Goal: Find specific page/section: Find specific page/section

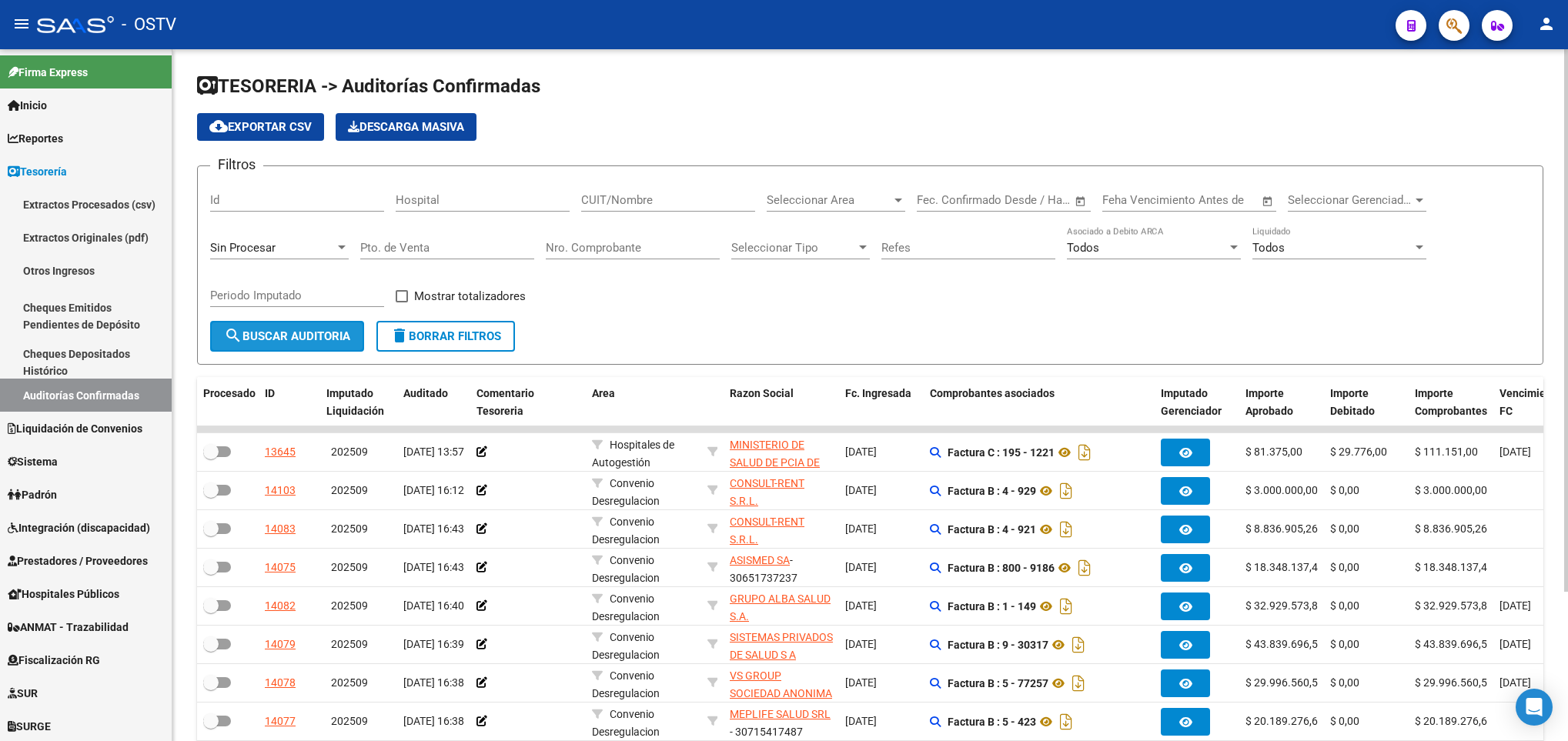
click at [312, 339] on span "search Buscar Auditoria" at bounding box center [287, 336] width 126 height 14
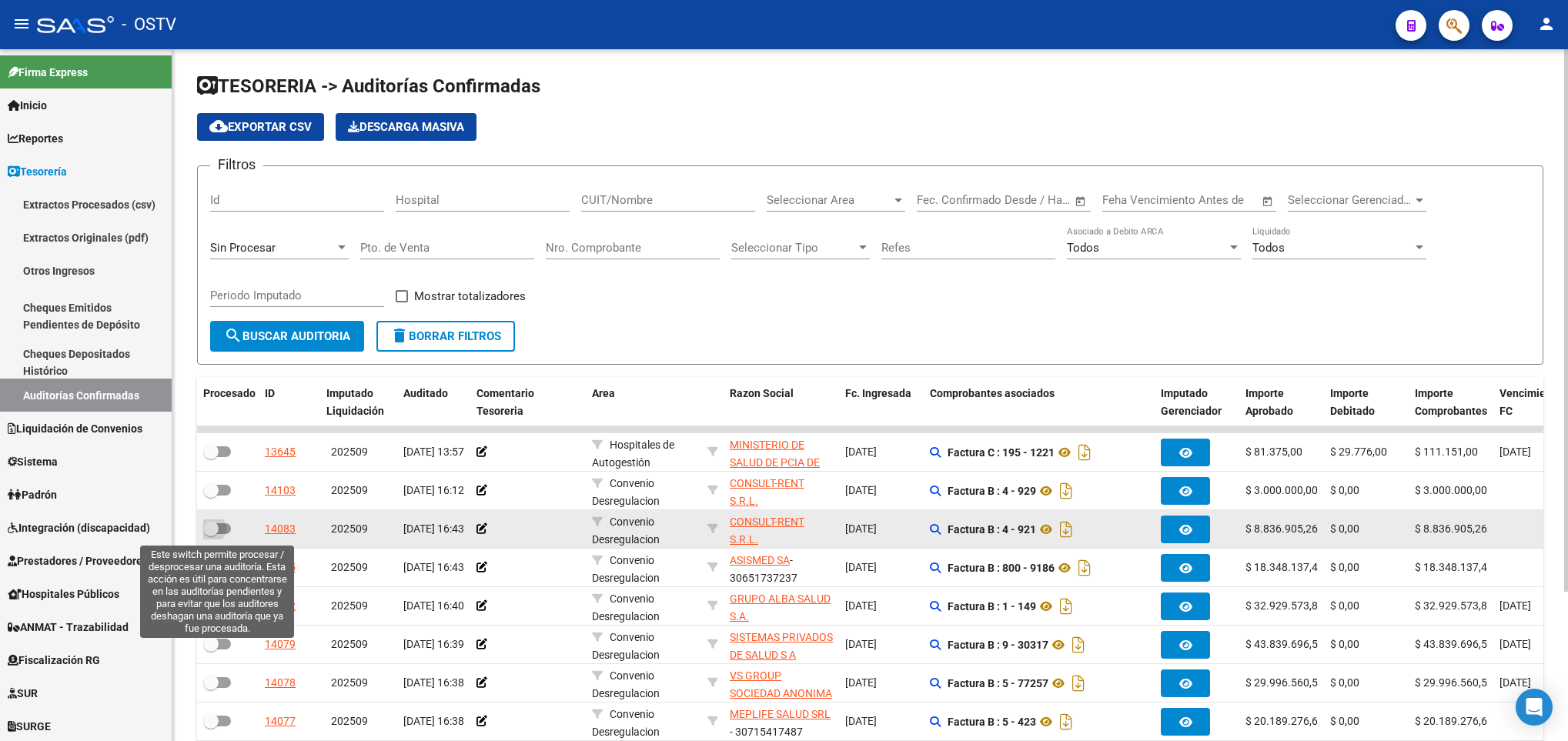
click at [226, 529] on span at bounding box center [217, 529] width 27 height 11
click at [211, 534] on input "checkbox" at bounding box center [210, 534] width 1 height 1
checkbox input "true"
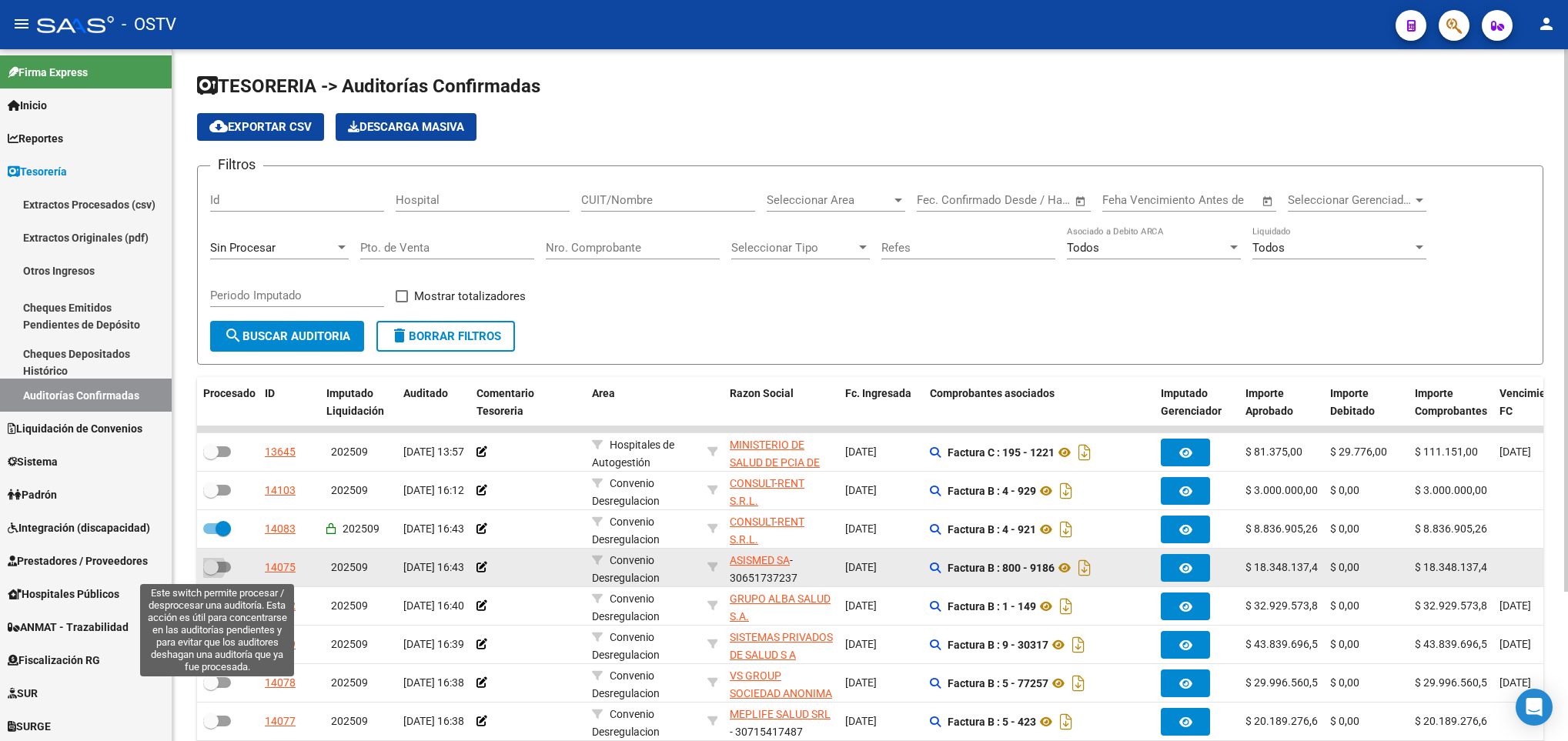
click at [230, 571] on label at bounding box center [217, 567] width 27 height 18
click at [211, 573] on input "checkbox" at bounding box center [210, 573] width 1 height 1
checkbox input "true"
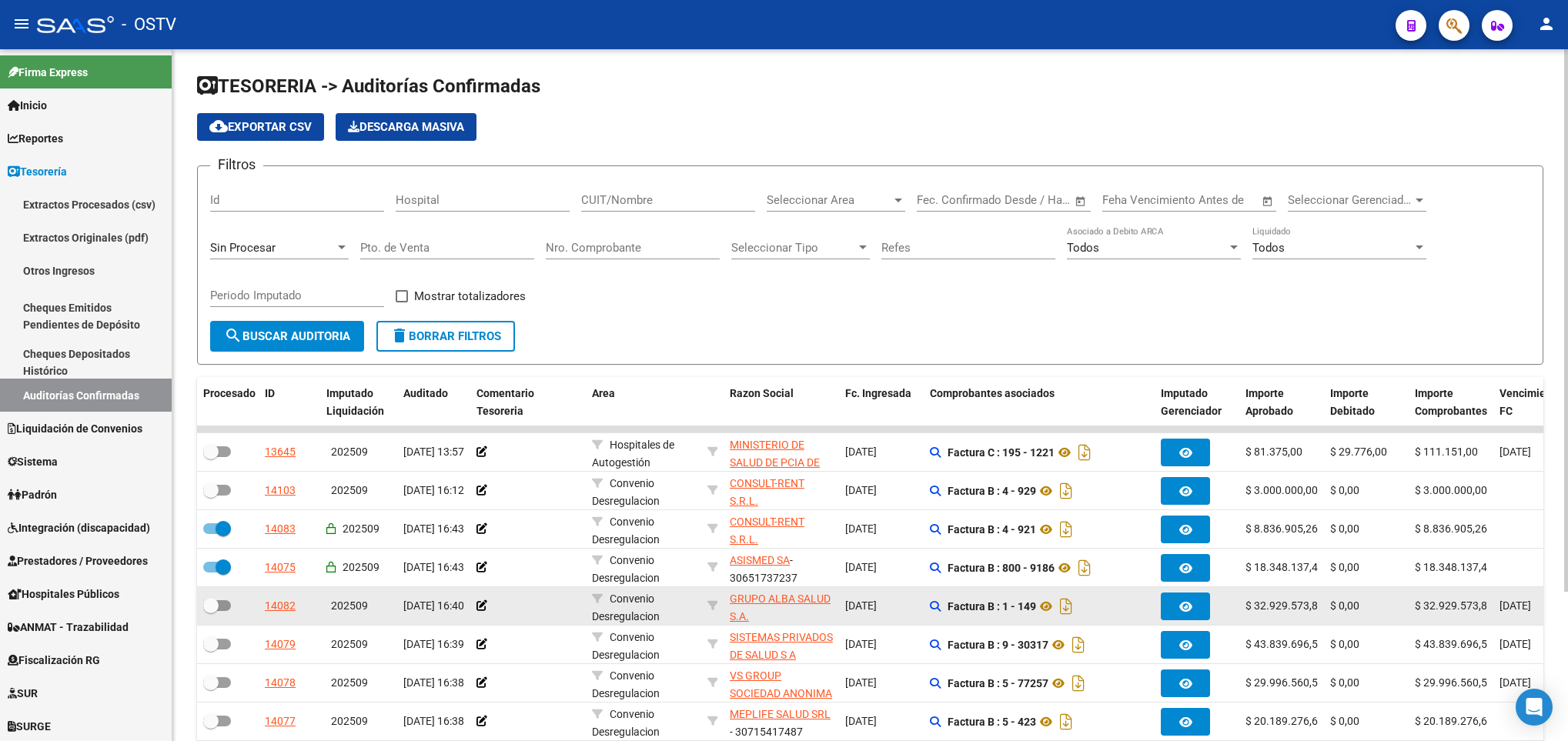
scroll to position [190, 0]
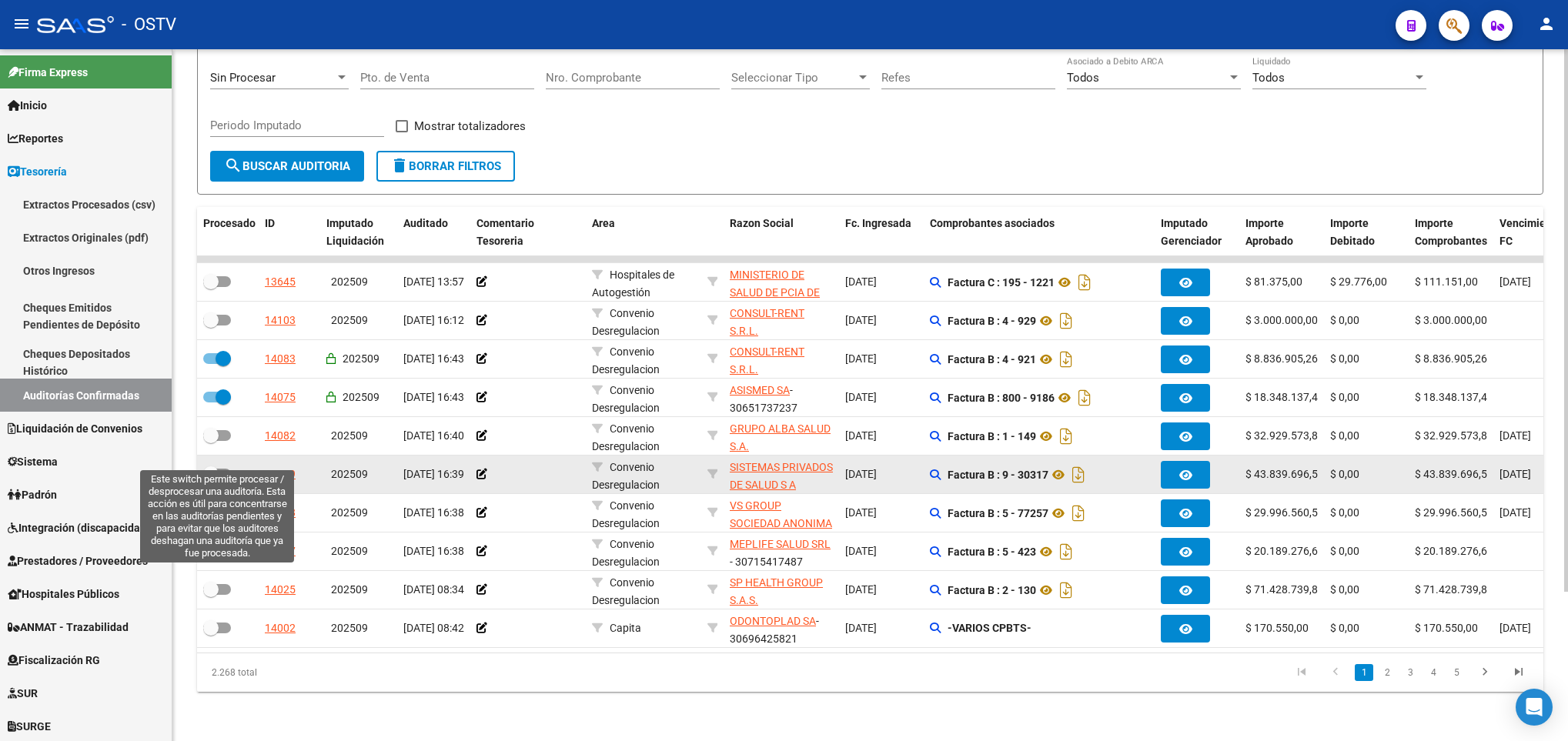
click at [225, 468] on span at bounding box center [217, 474] width 27 height 11
click at [211, 479] on input "checkbox" at bounding box center [210, 479] width 1 height 1
checkbox input "true"
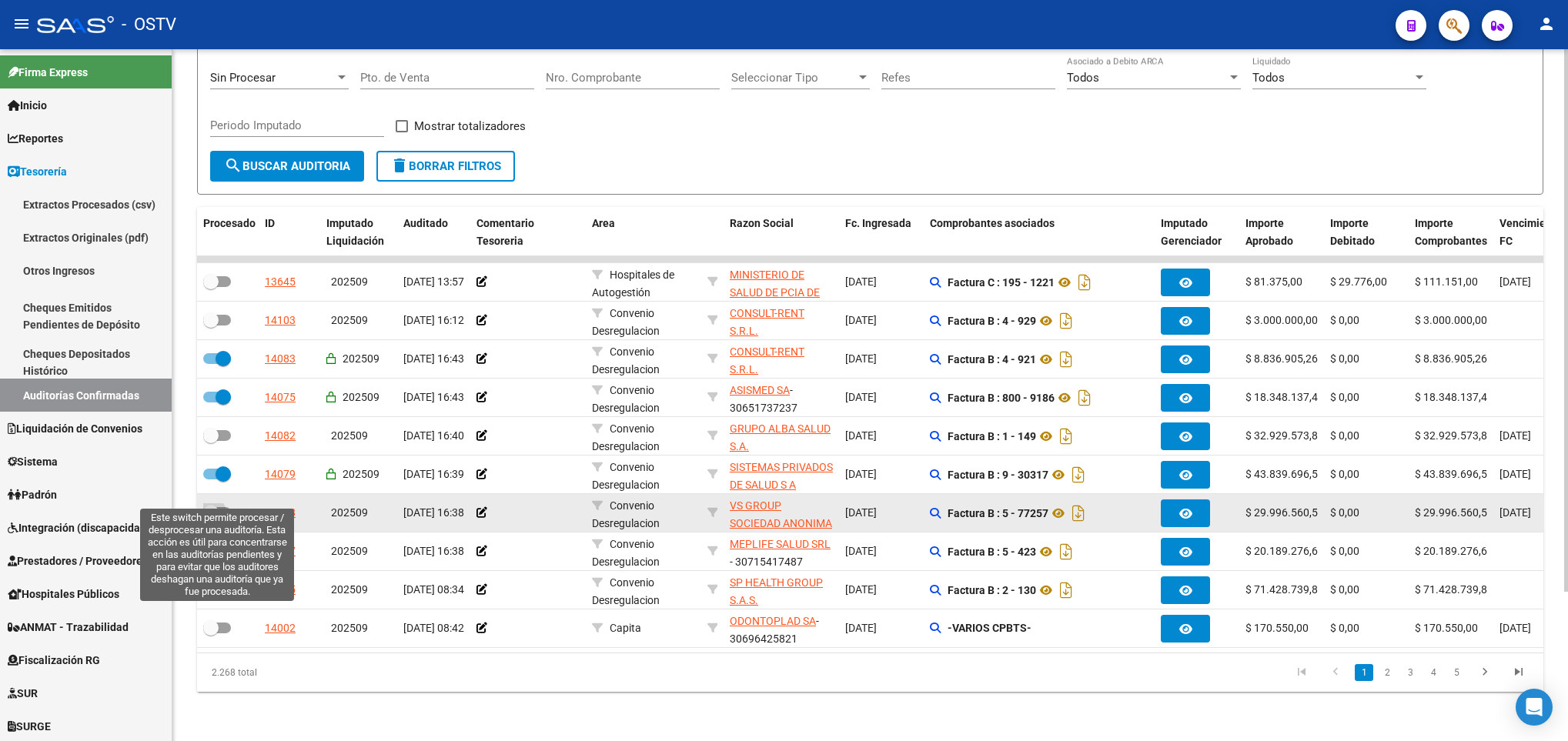
click at [220, 503] on label at bounding box center [217, 512] width 27 height 18
click at [211, 518] on input "checkbox" at bounding box center [210, 518] width 1 height 1
checkbox input "true"
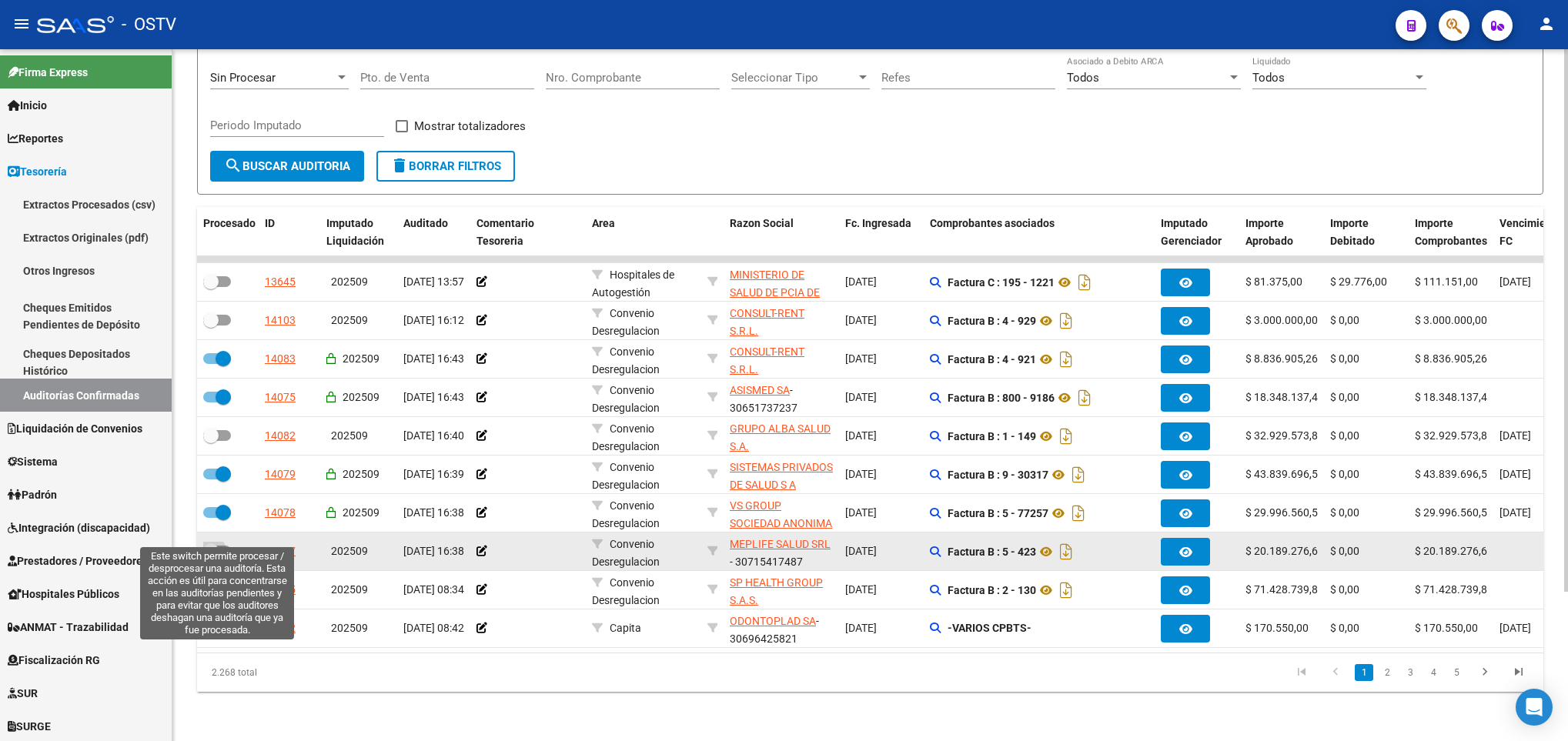
click at [225, 545] on span at bounding box center [217, 551] width 27 height 11
click at [211, 556] on input "checkbox" at bounding box center [210, 556] width 1 height 1
checkbox input "true"
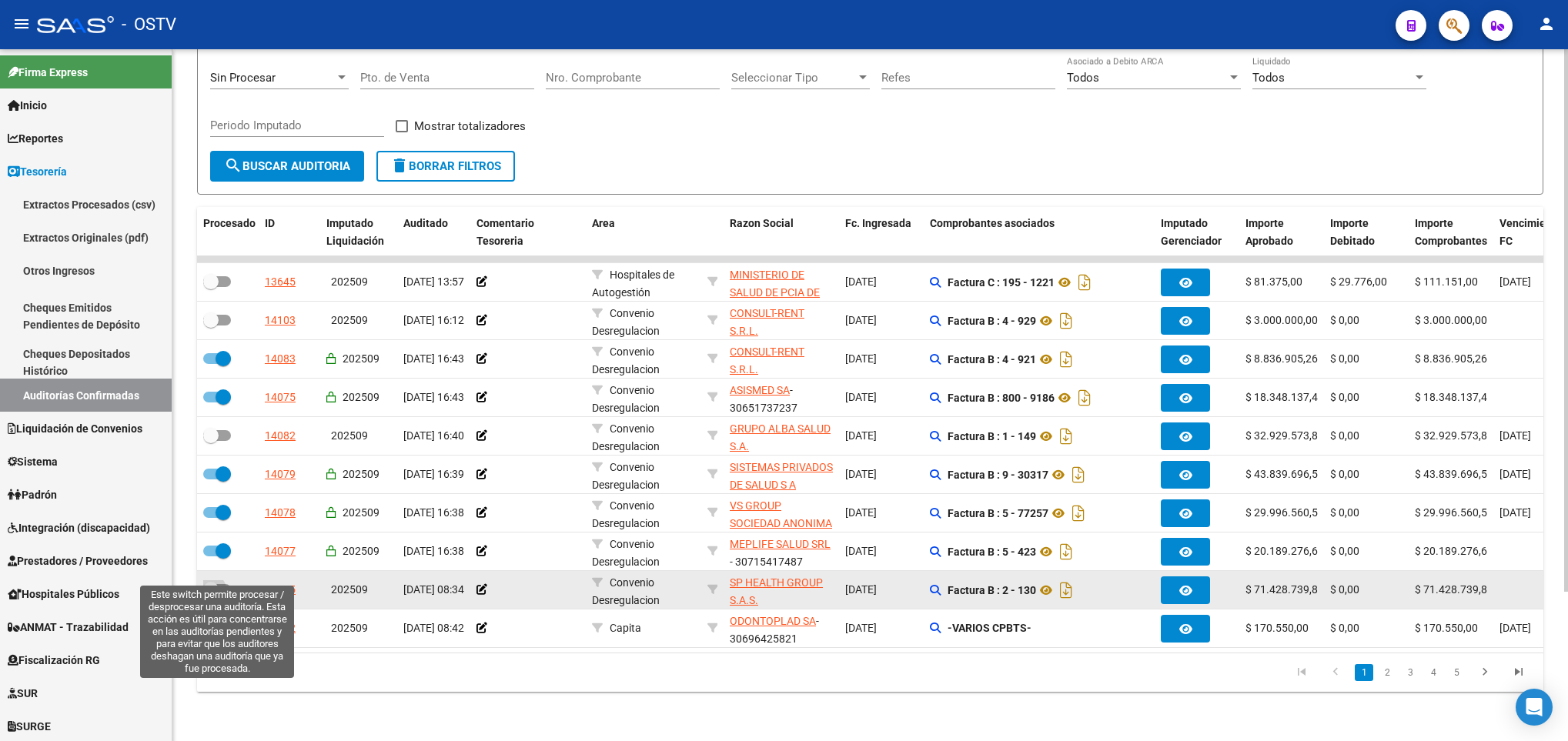
click at [221, 585] on span at bounding box center [217, 590] width 27 height 11
click at [211, 595] on input "checkbox" at bounding box center [210, 595] width 1 height 1
checkbox input "true"
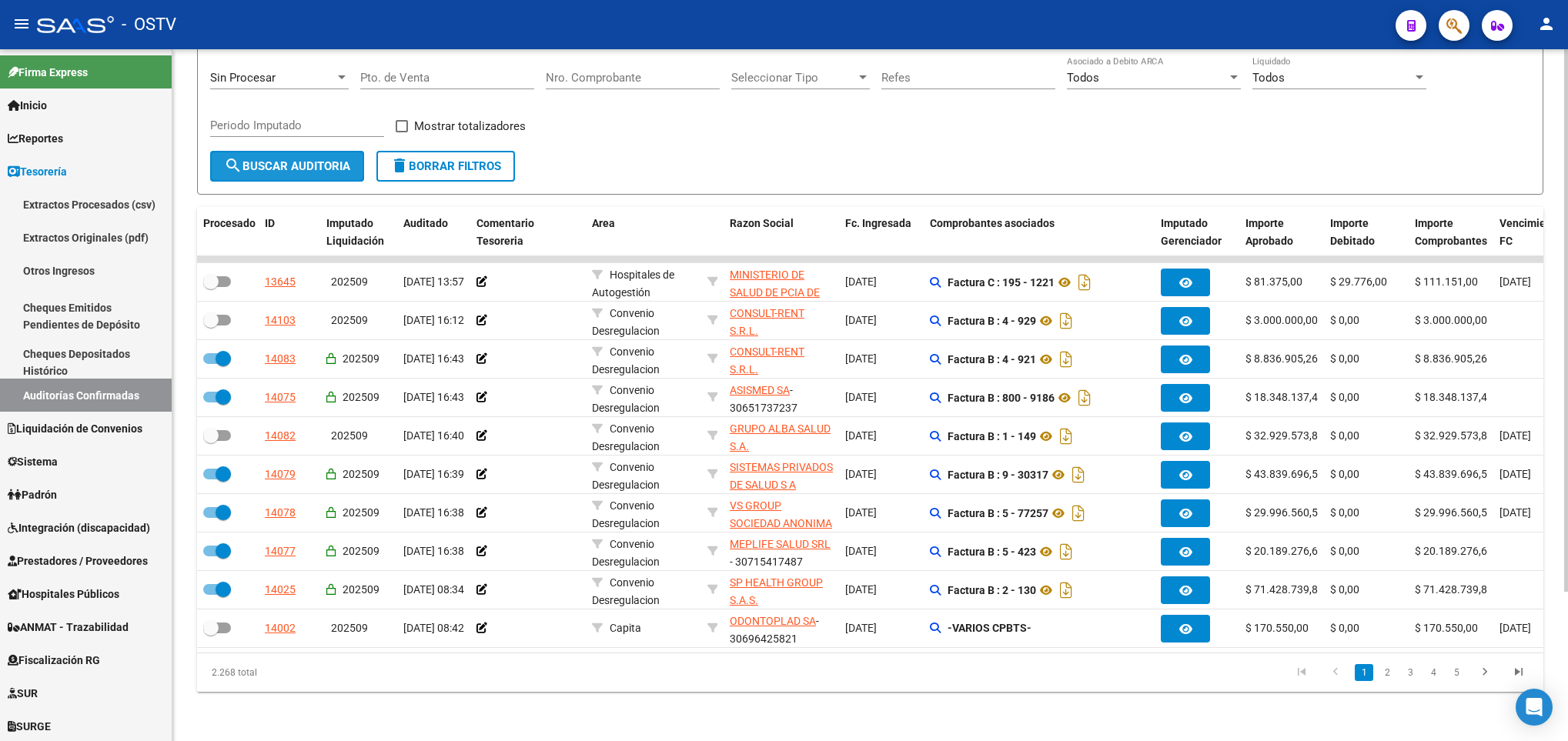
click at [292, 151] on button "search Buscar Auditoria" at bounding box center [287, 166] width 154 height 31
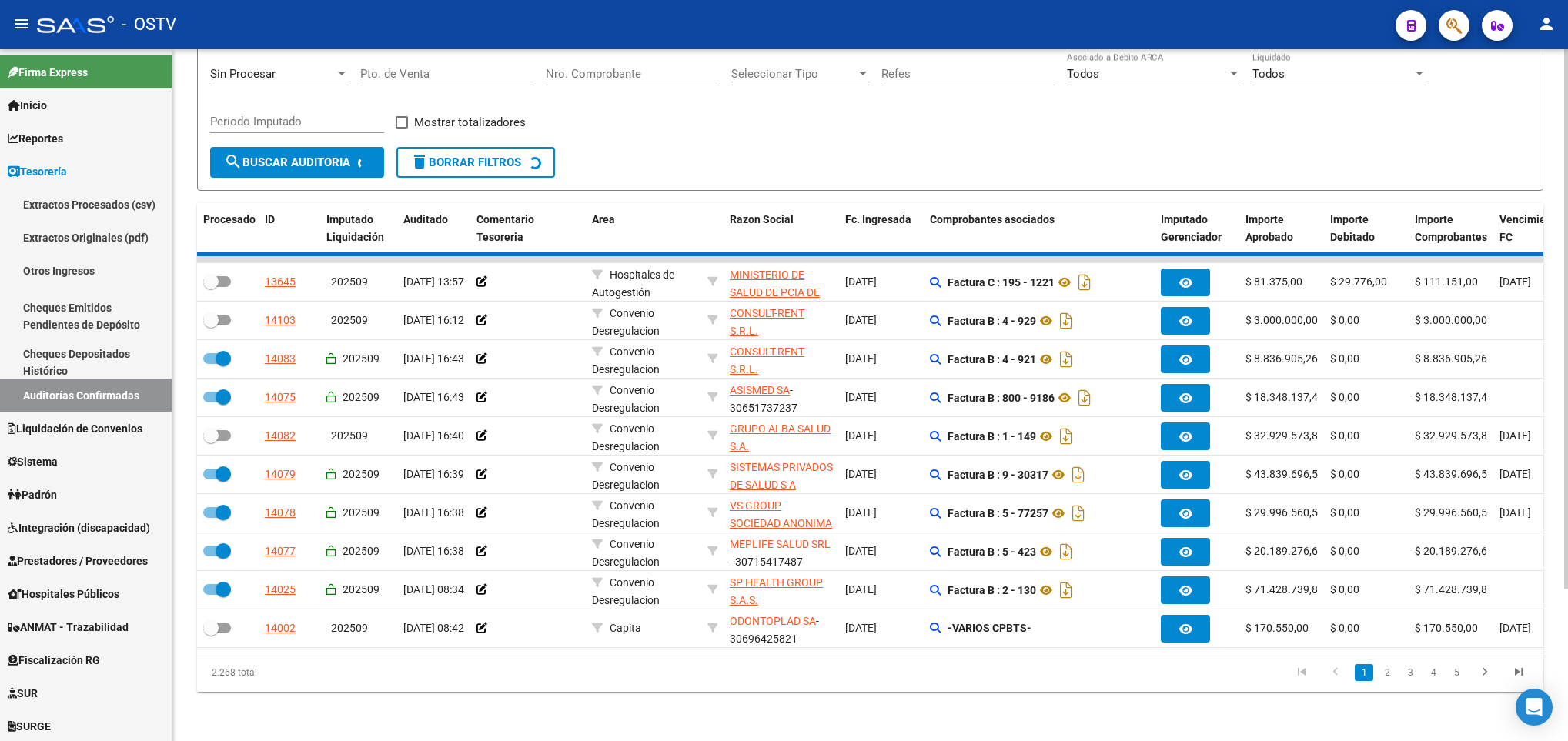
checkbox input "false"
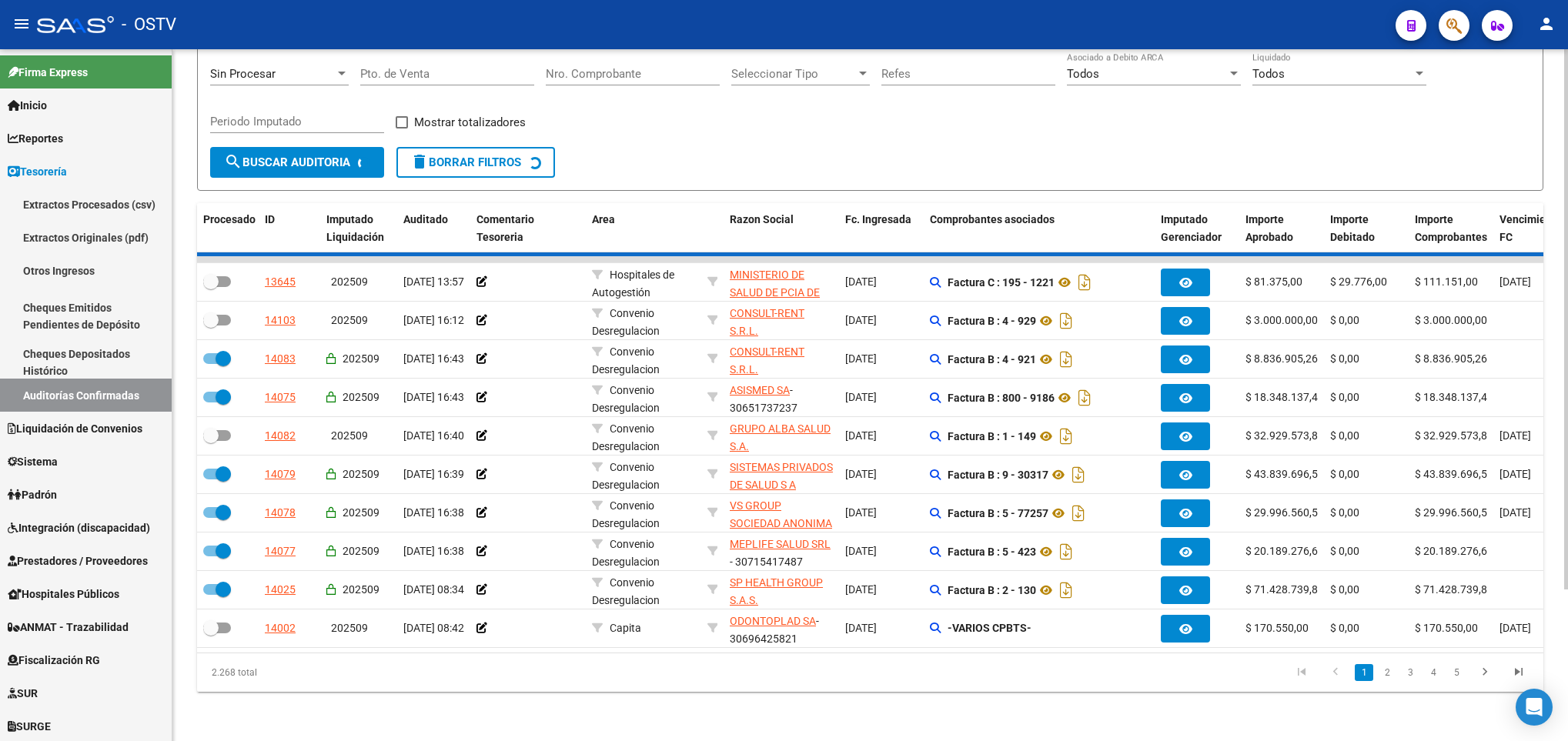
checkbox input "false"
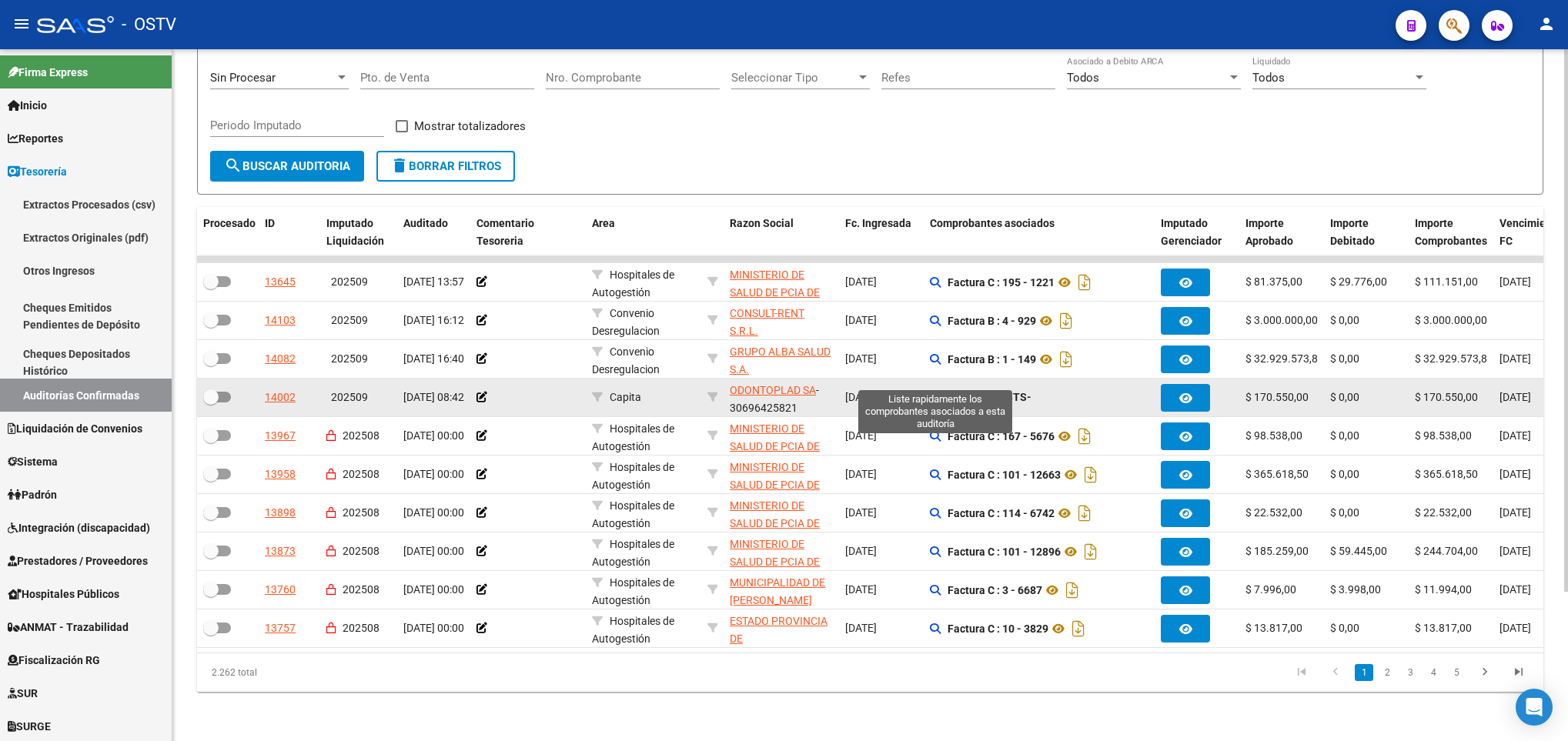
click at [933, 392] on icon at bounding box center [935, 397] width 11 height 11
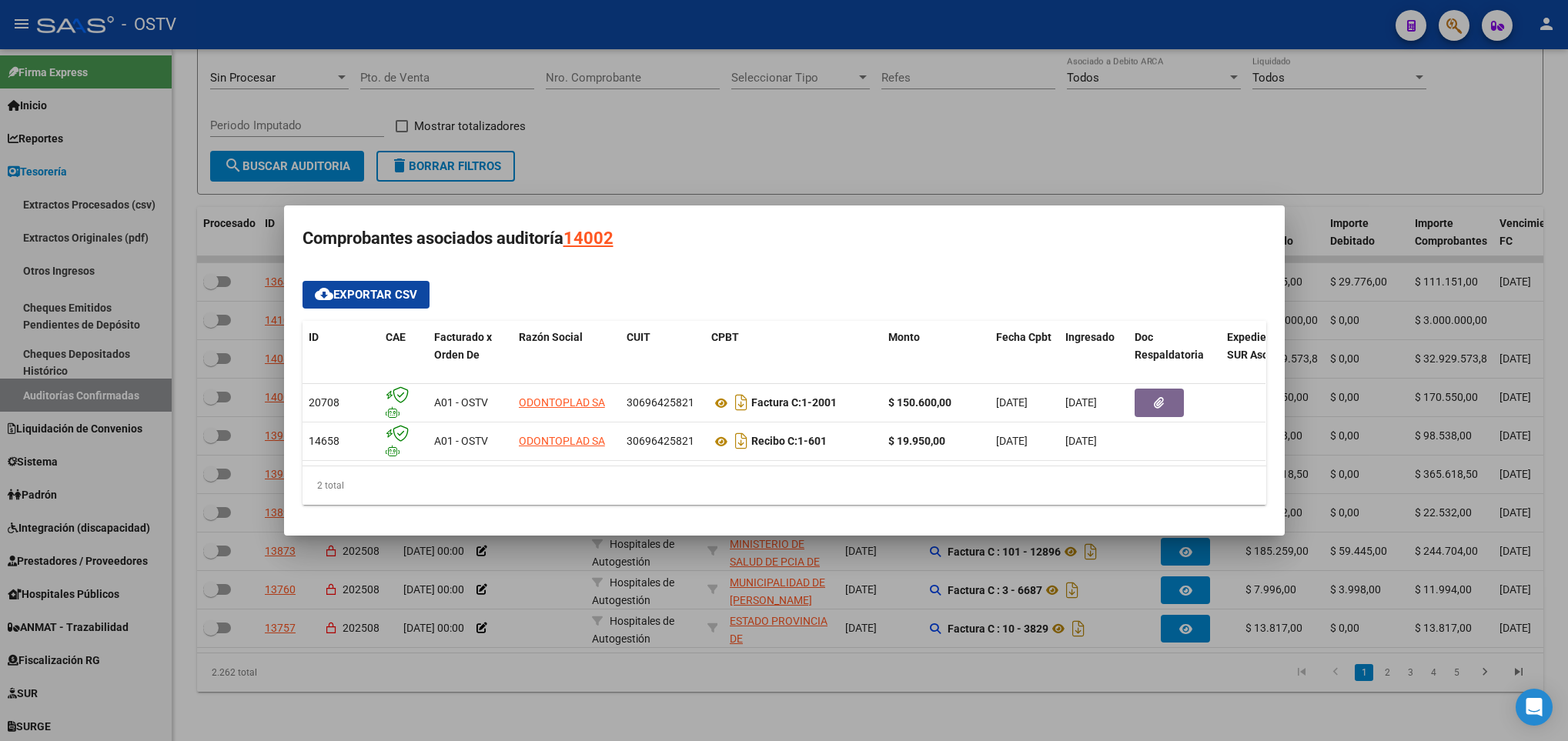
click at [894, 157] on div at bounding box center [784, 370] width 1568 height 741
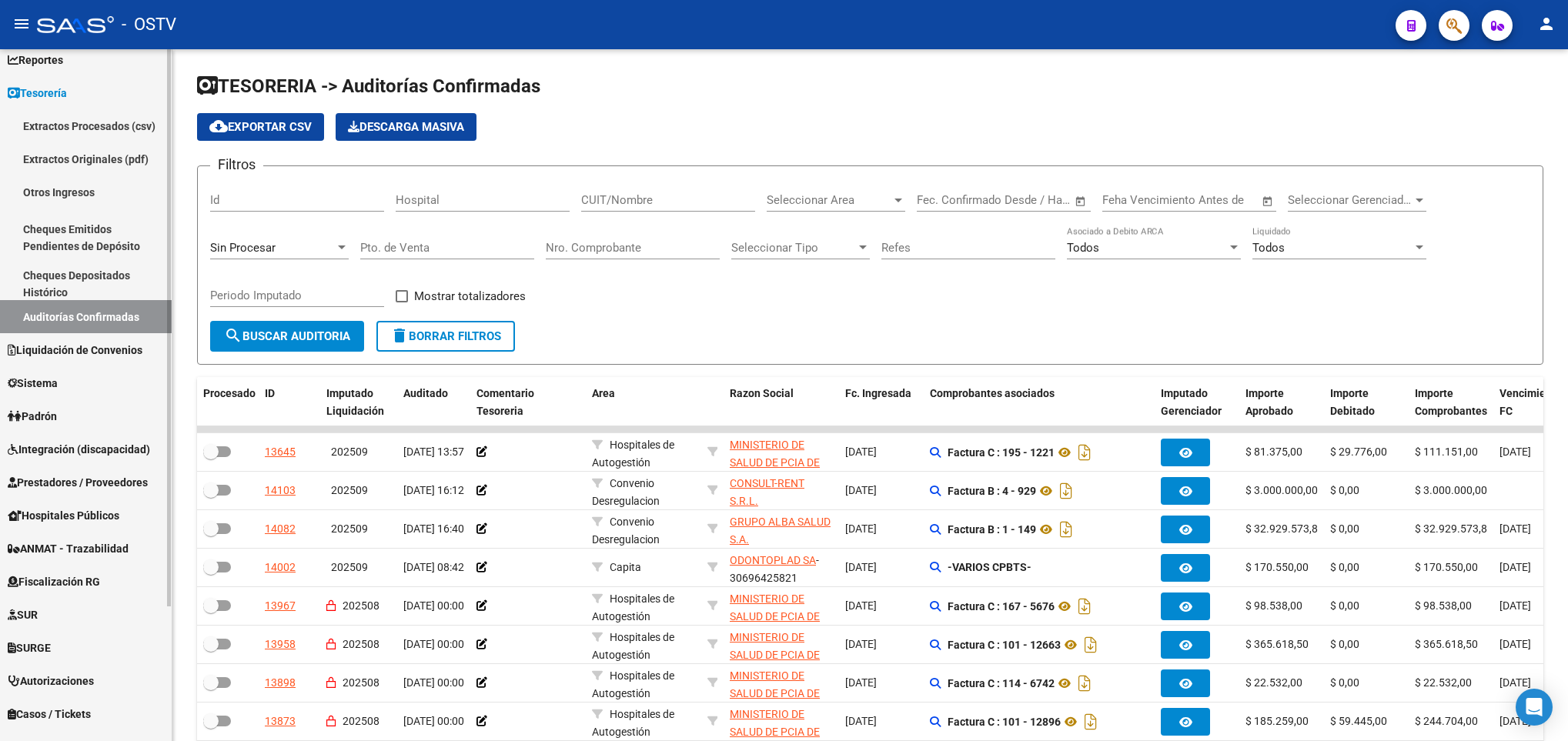
scroll to position [115, 0]
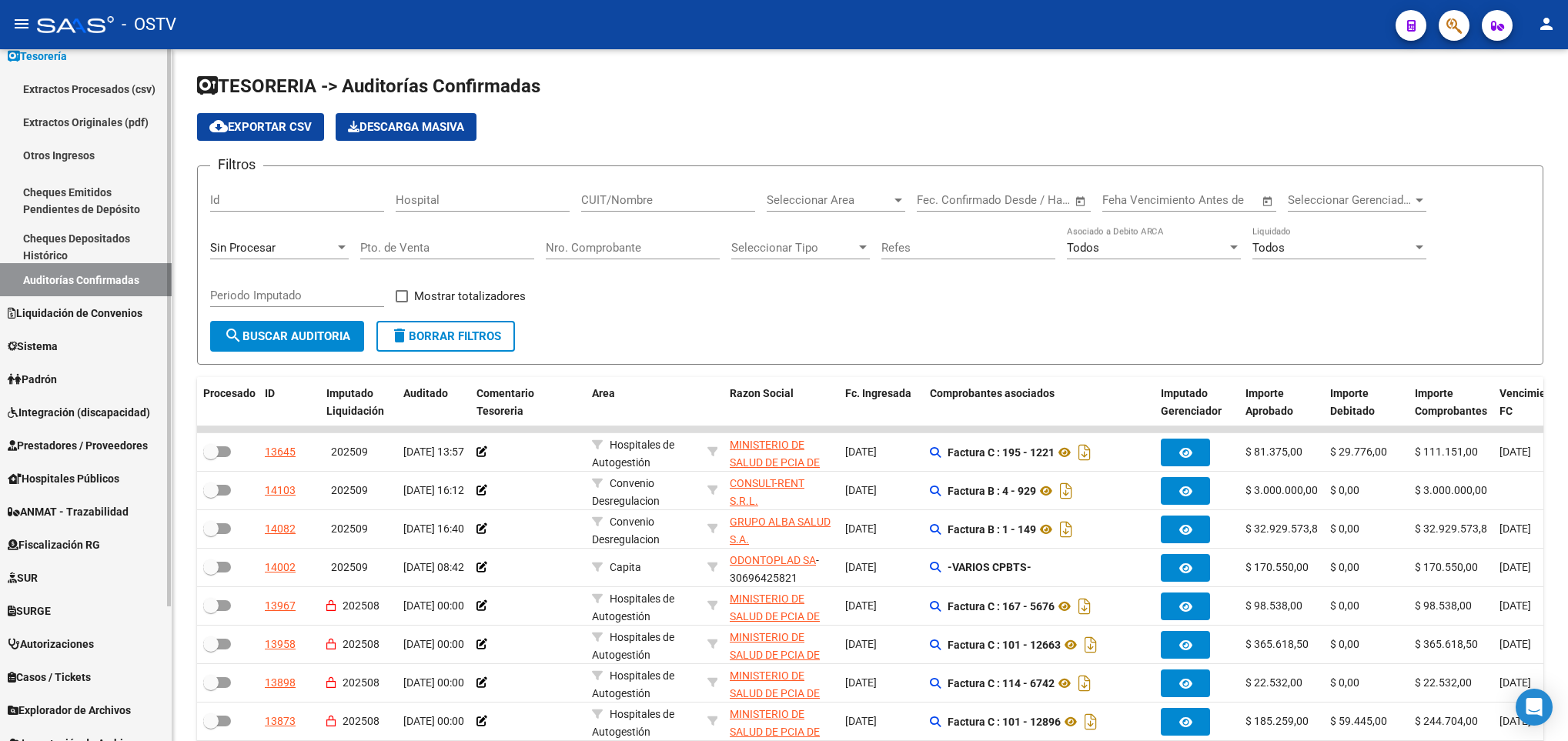
click at [81, 446] on span "Prestadores / Proveedores" at bounding box center [77, 446] width 140 height 17
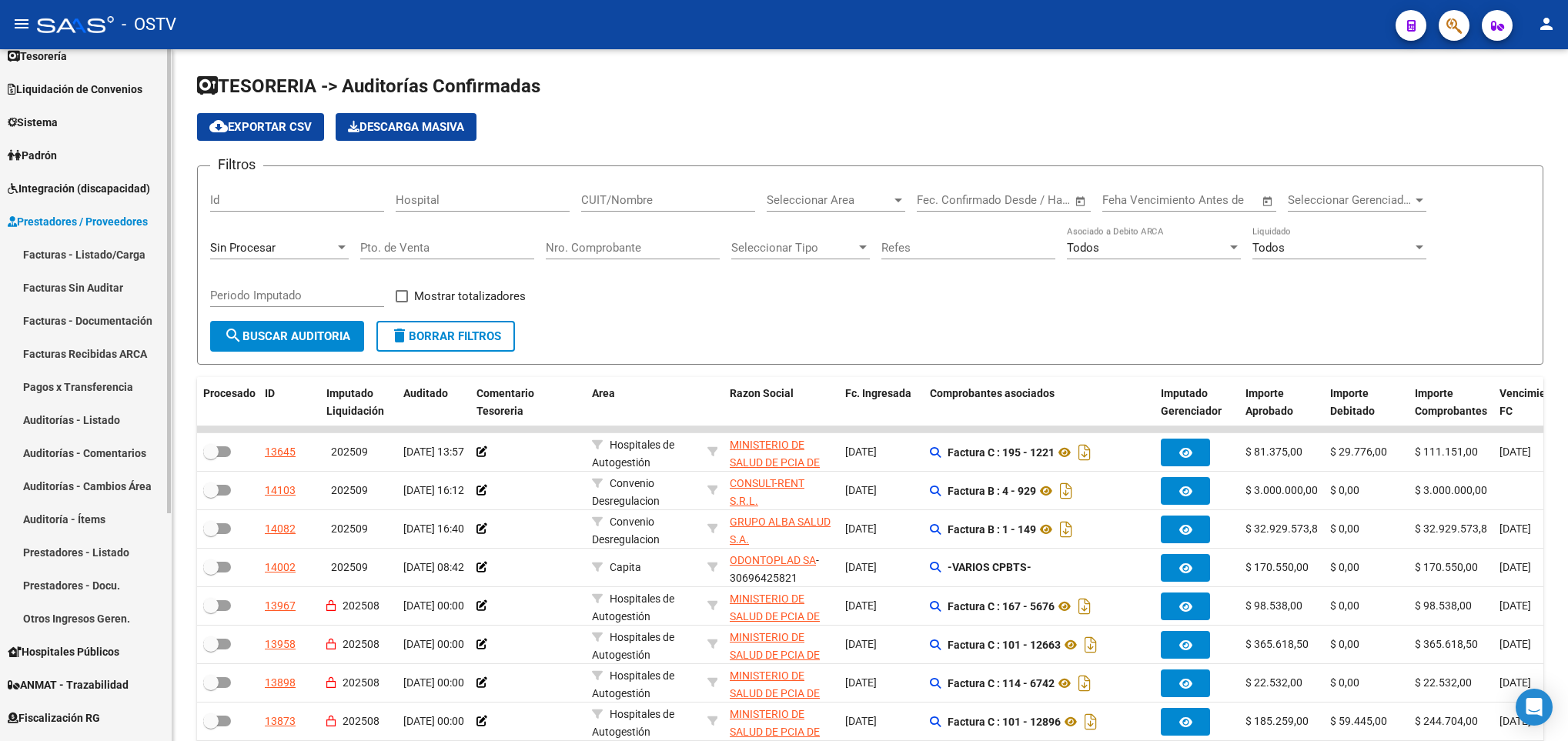
click at [85, 384] on link "Pagos x Transferencia" at bounding box center [86, 387] width 172 height 33
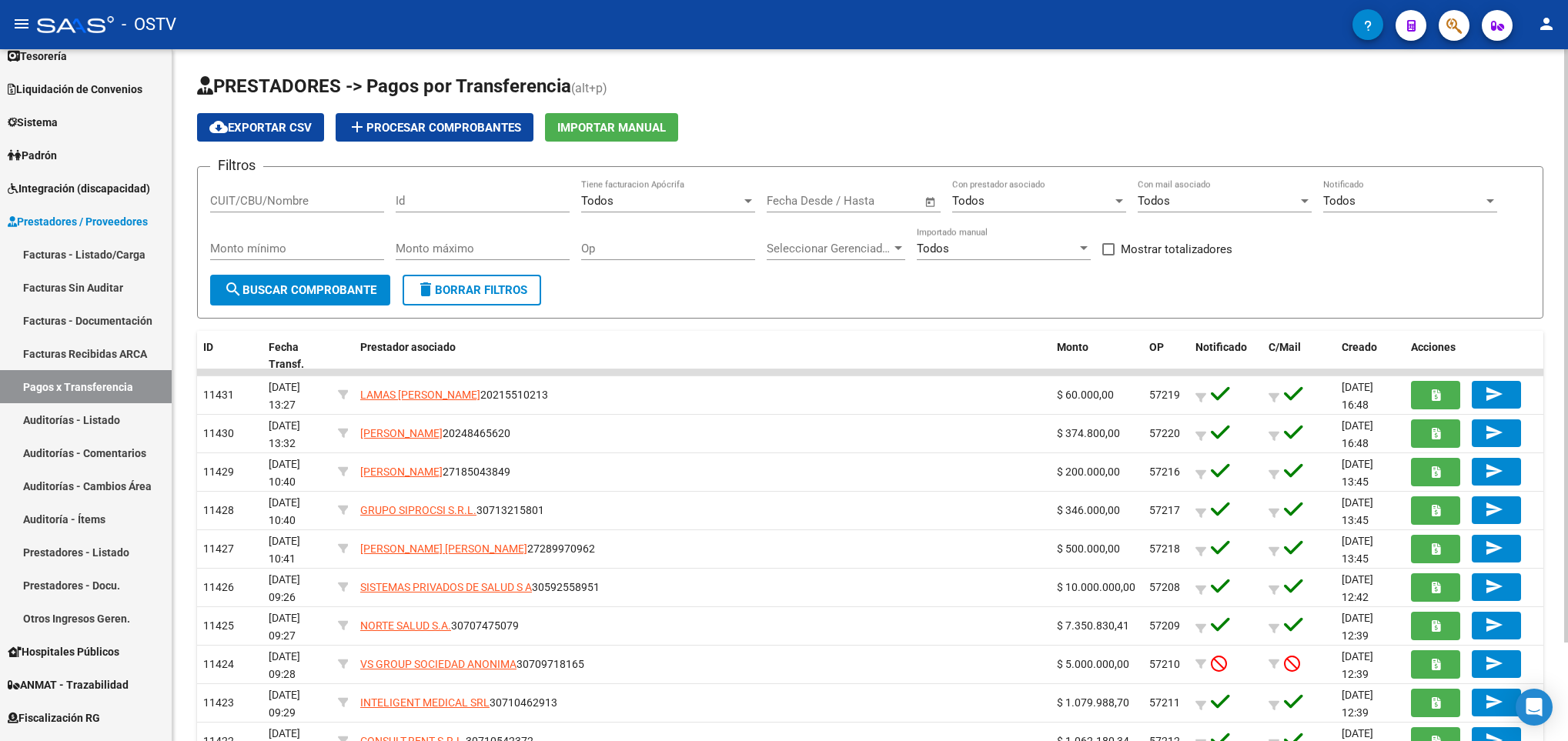
click at [323, 301] on button "search Buscar Comprobante" at bounding box center [300, 290] width 180 height 31
click at [307, 291] on span "search Buscar Comprobante" at bounding box center [300, 290] width 153 height 14
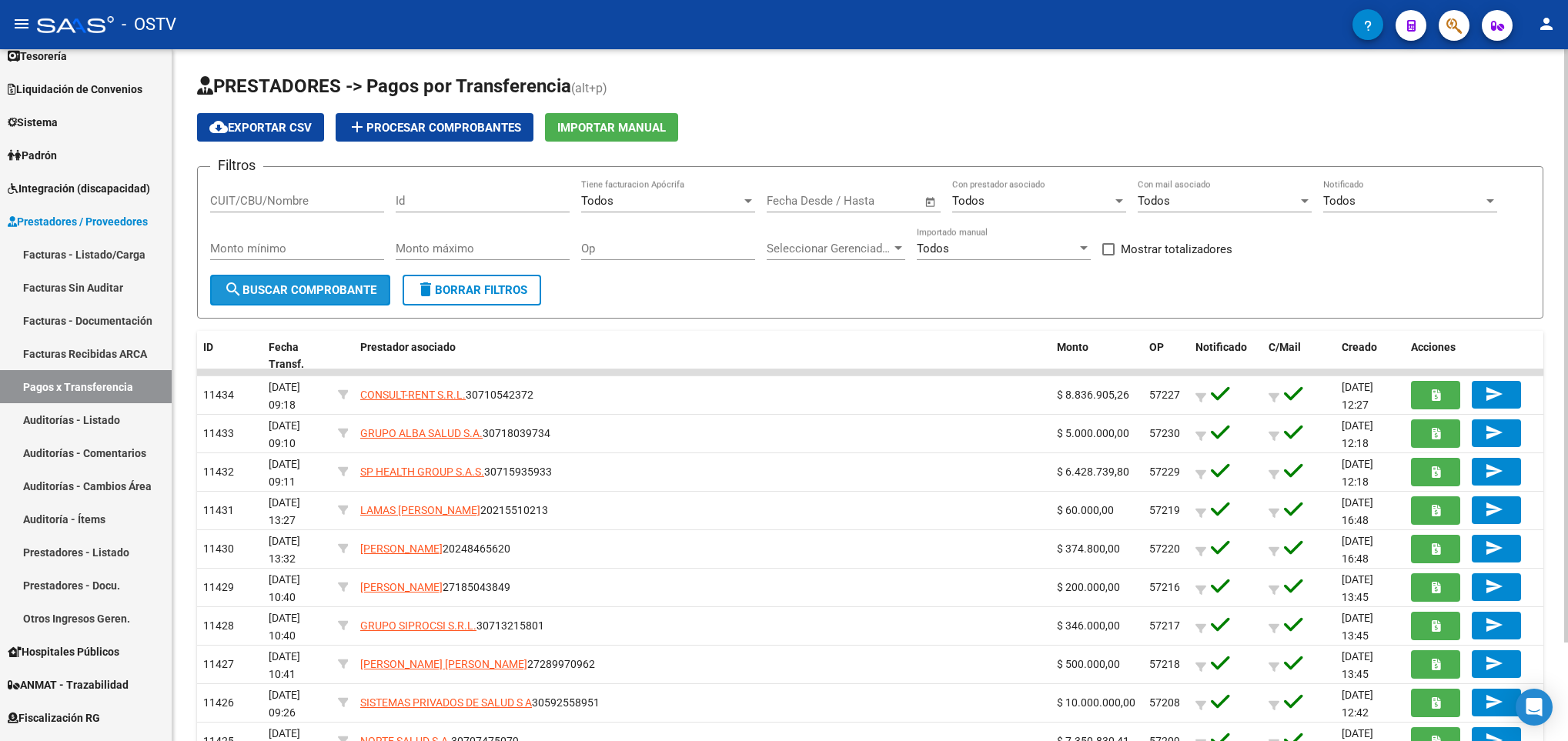
click at [309, 285] on span "search Buscar Comprobante" at bounding box center [300, 290] width 153 height 14
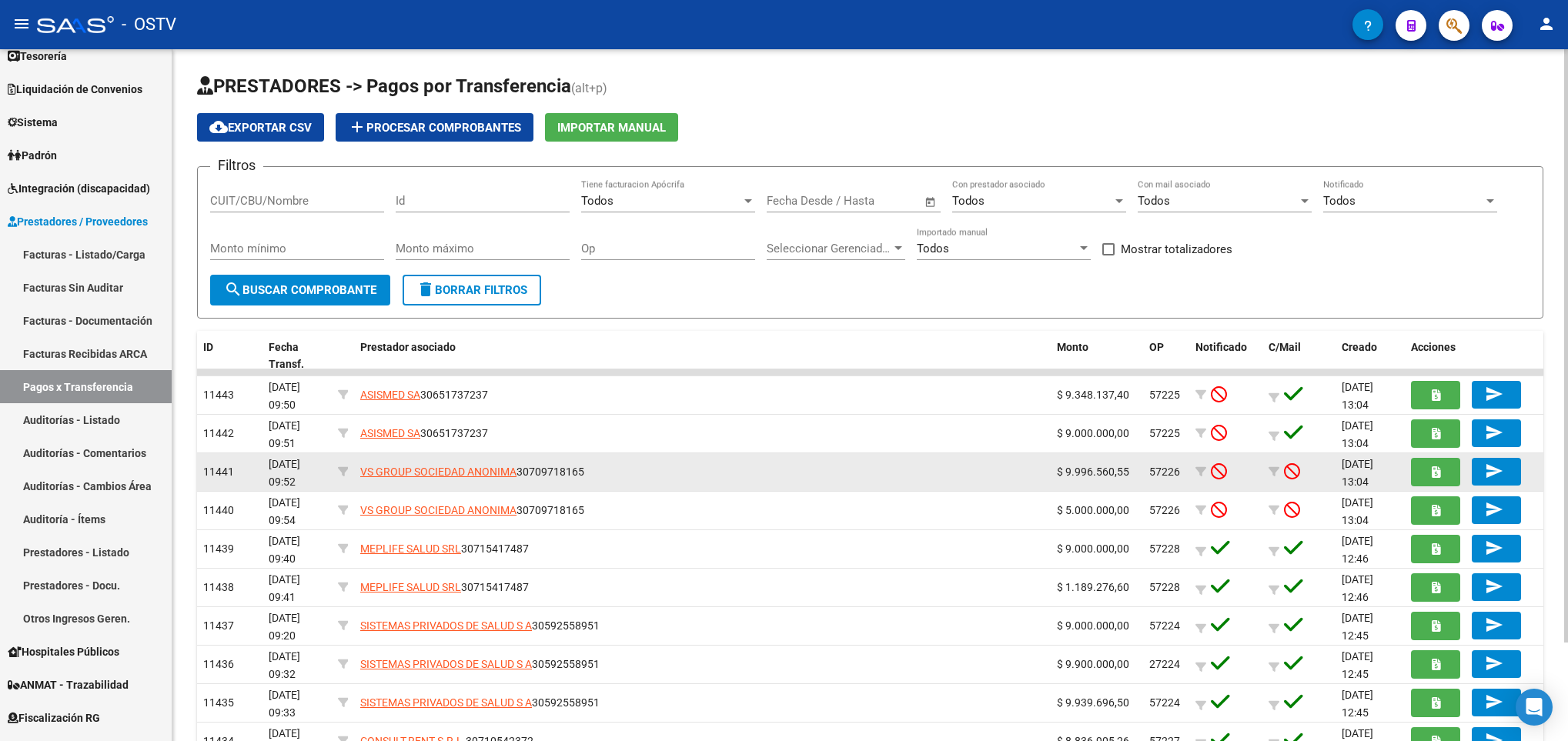
scroll to position [114, 0]
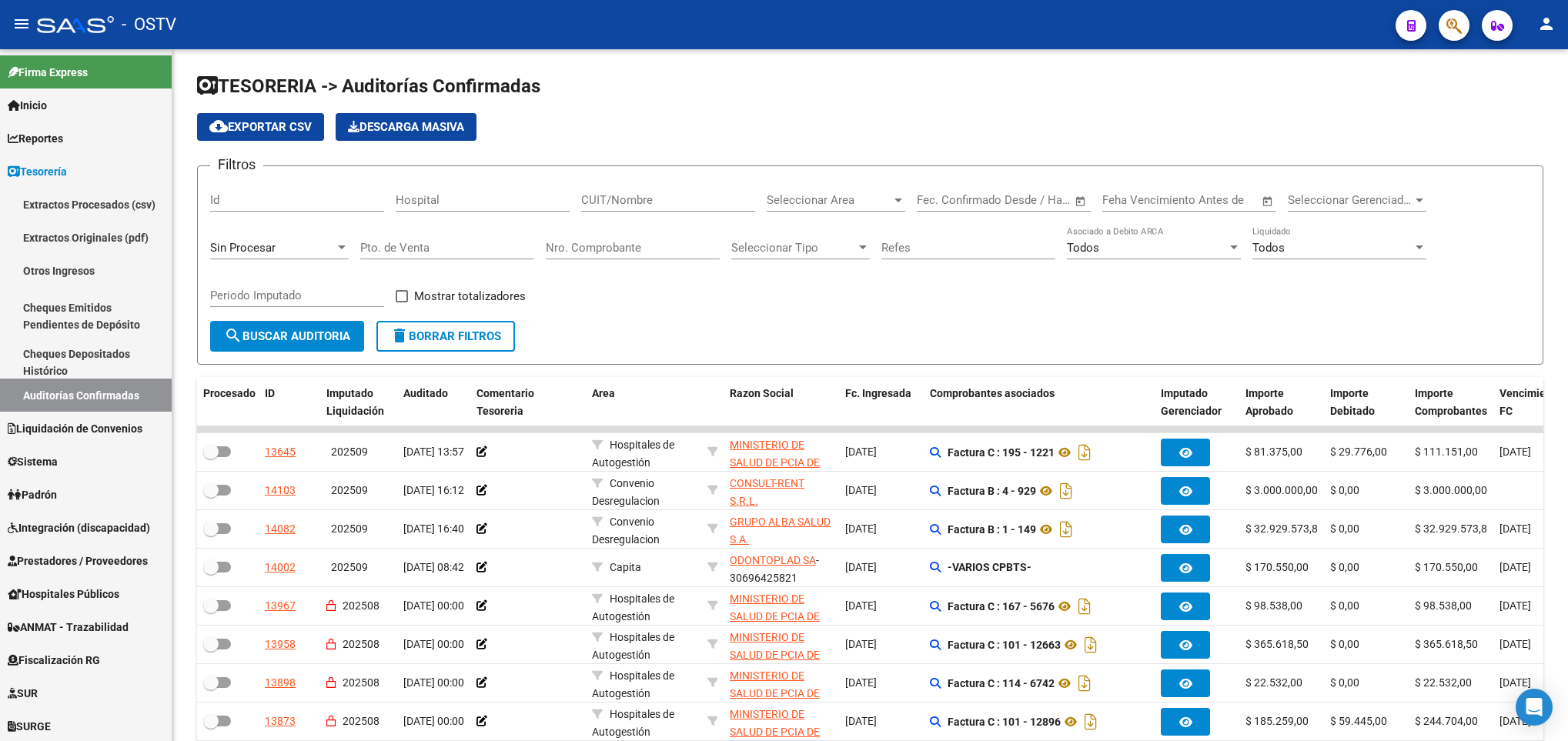
scroll to position [190, 0]
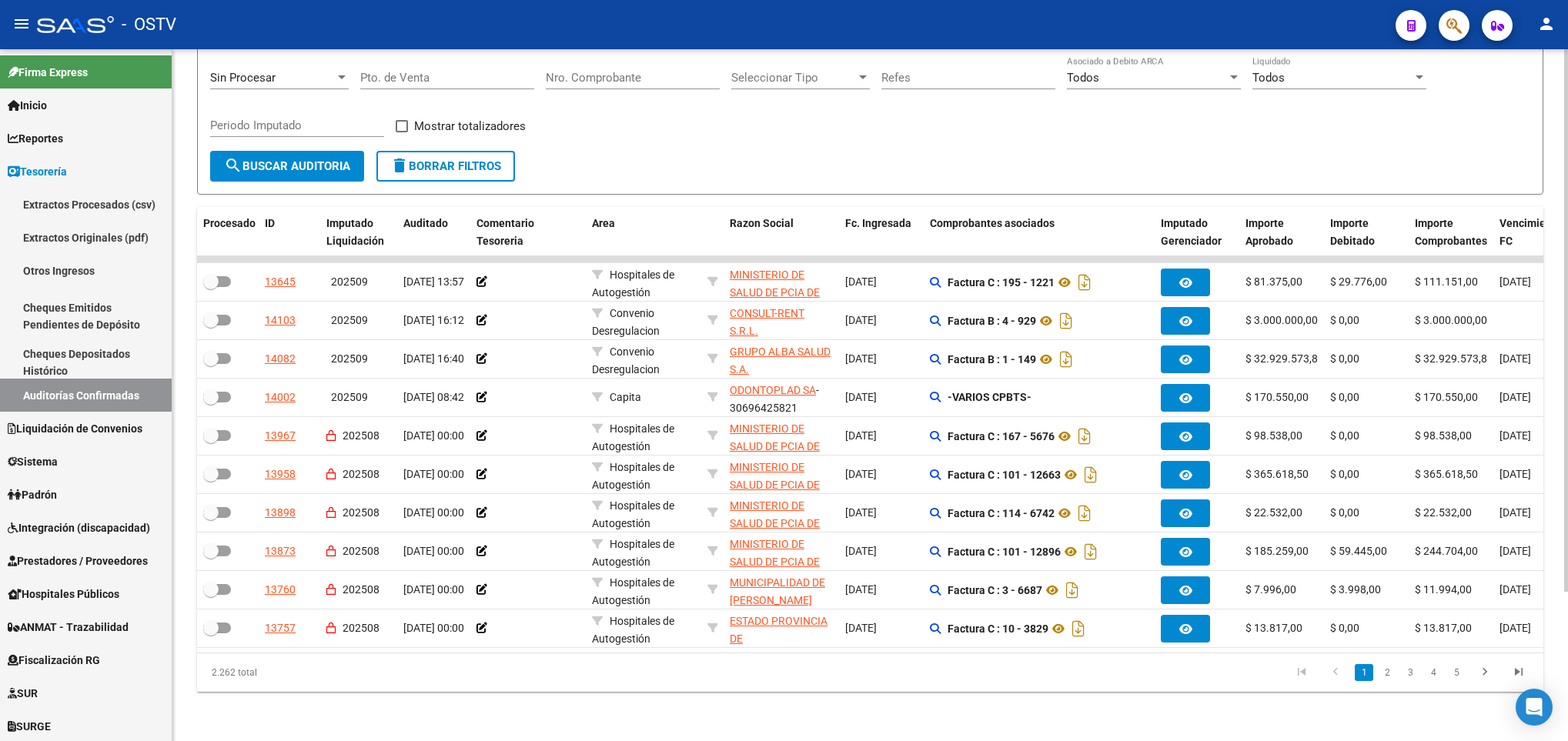
click at [291, 151] on button "search Buscar Auditoria" at bounding box center [287, 166] width 154 height 31
